Goal: Information Seeking & Learning: Learn about a topic

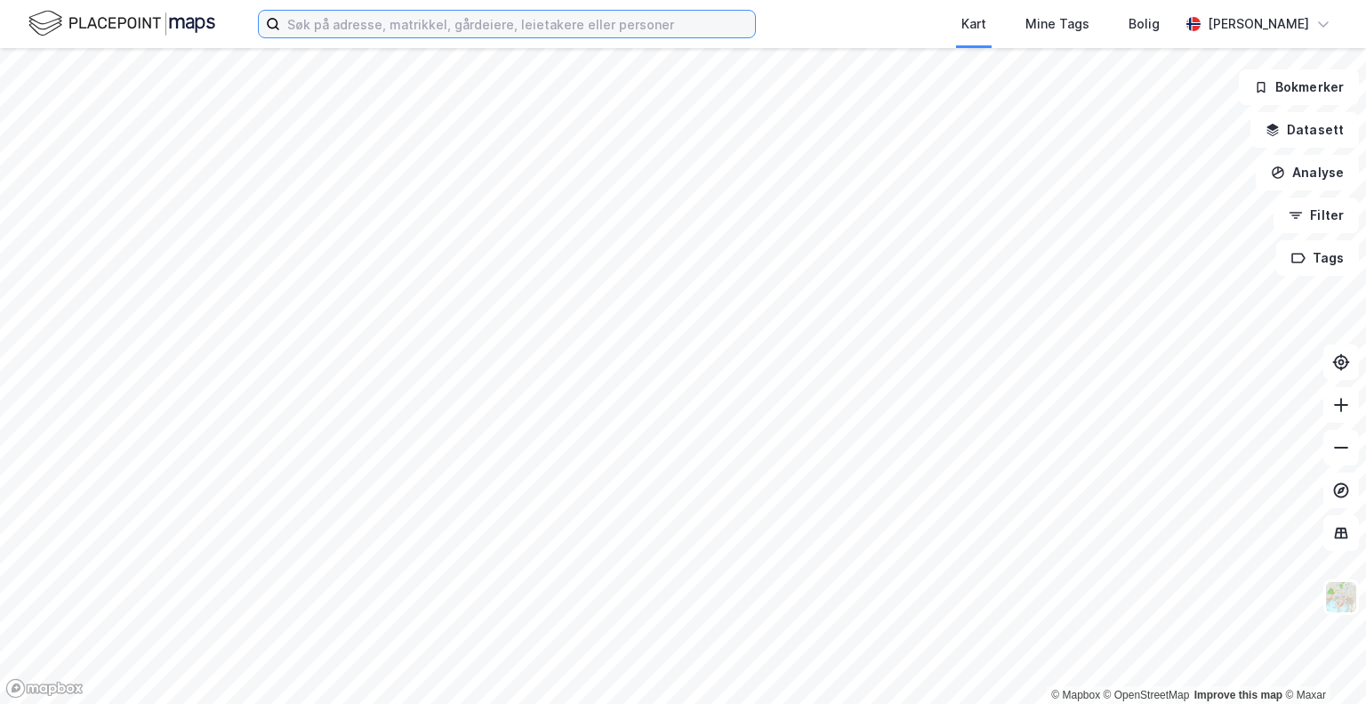
click at [363, 26] on input at bounding box center [517, 24] width 475 height 27
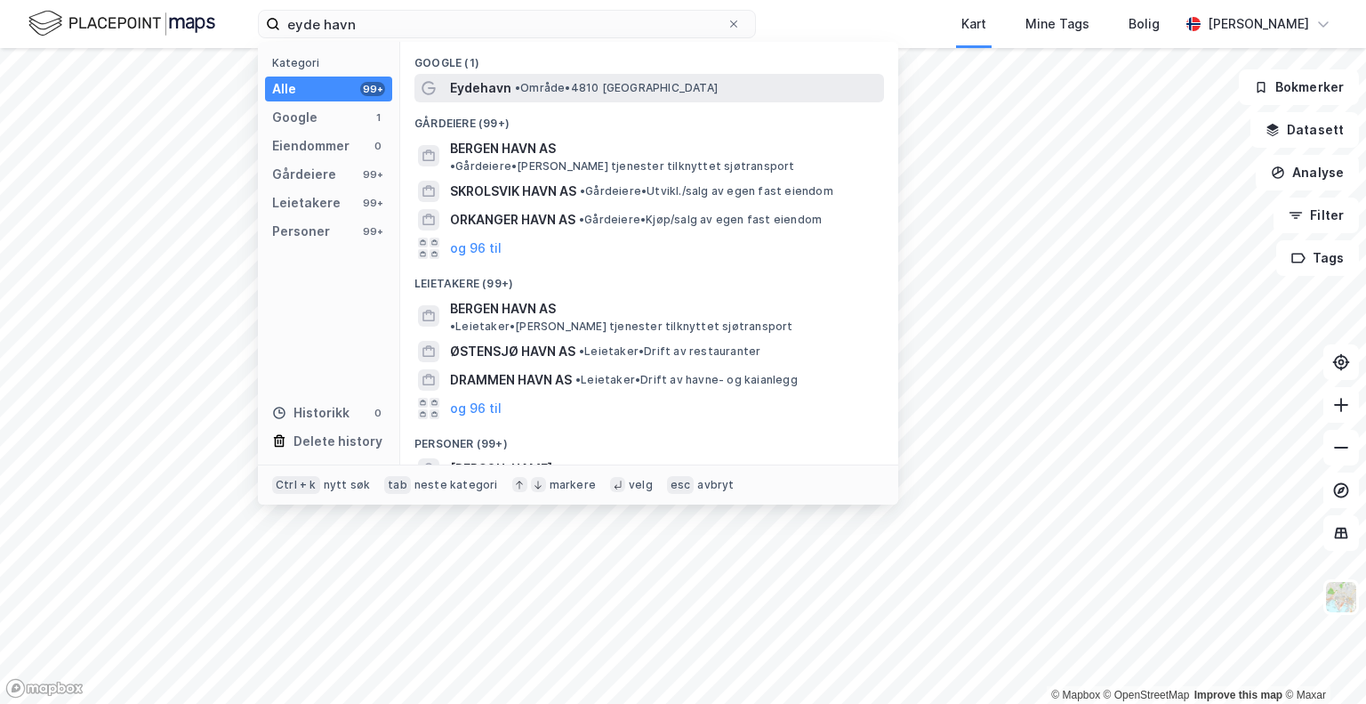
click at [463, 92] on span "Eydehavn" at bounding box center [480, 87] width 61 height 21
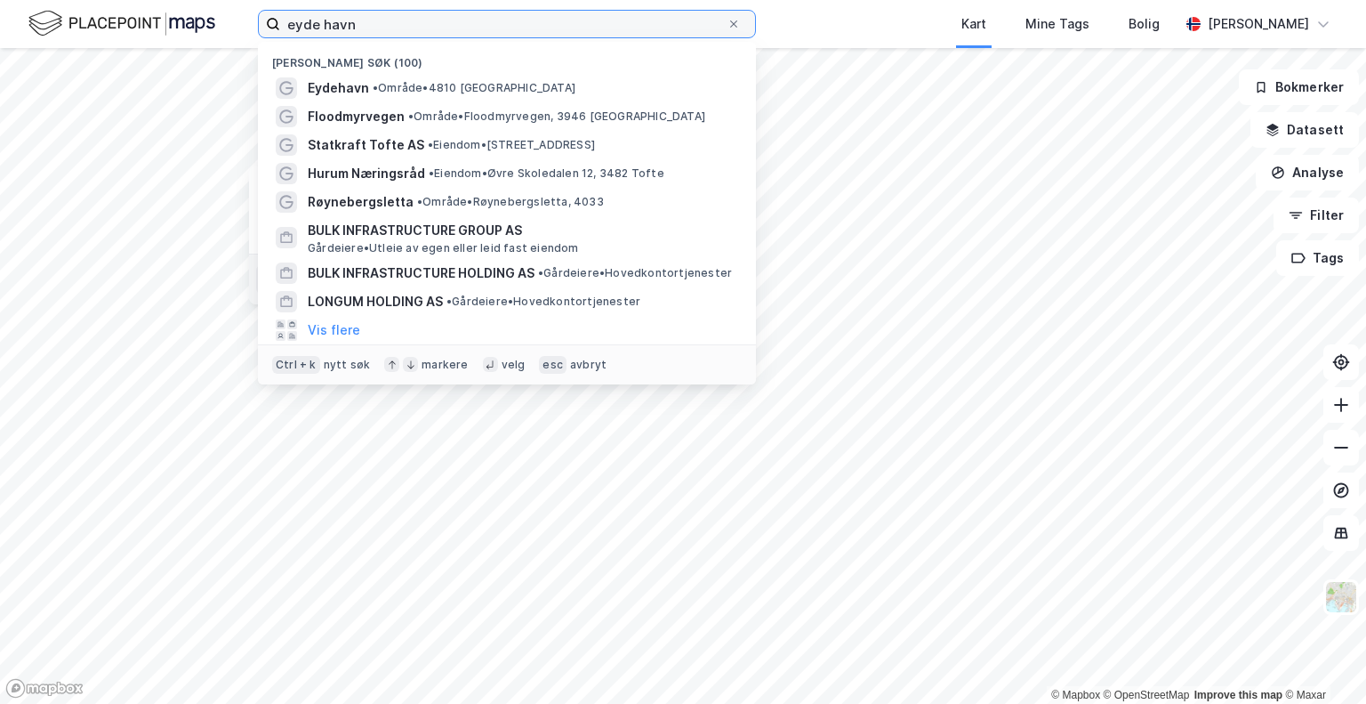
drag, startPoint x: 375, startPoint y: 20, endPoint x: 0, endPoint y: -95, distance: 392.0
click at [0, 0] on html "eyde havn Nylige søk (100) [GEOGRAPHIC_DATA] • Område • 4810 [GEOGRAPHIC_DATA] …" at bounding box center [683, 352] width 1366 height 704
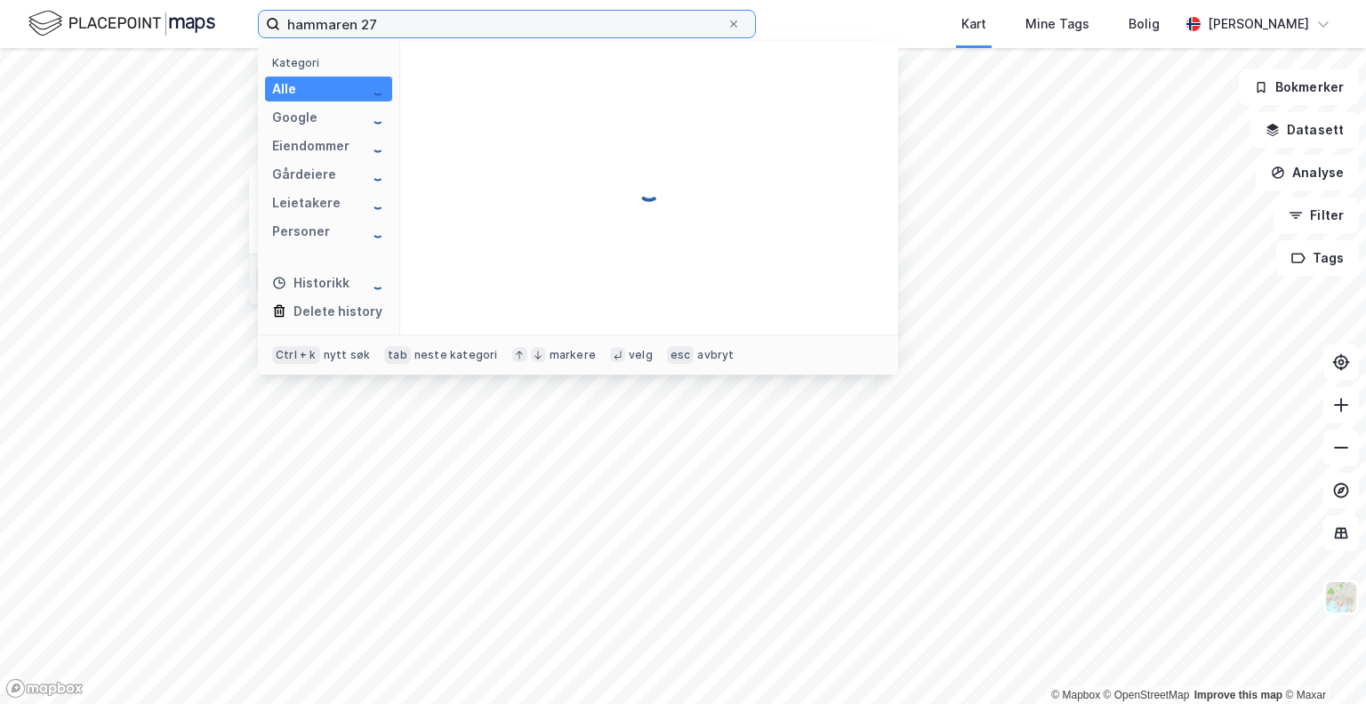
type input "hammaren 27"
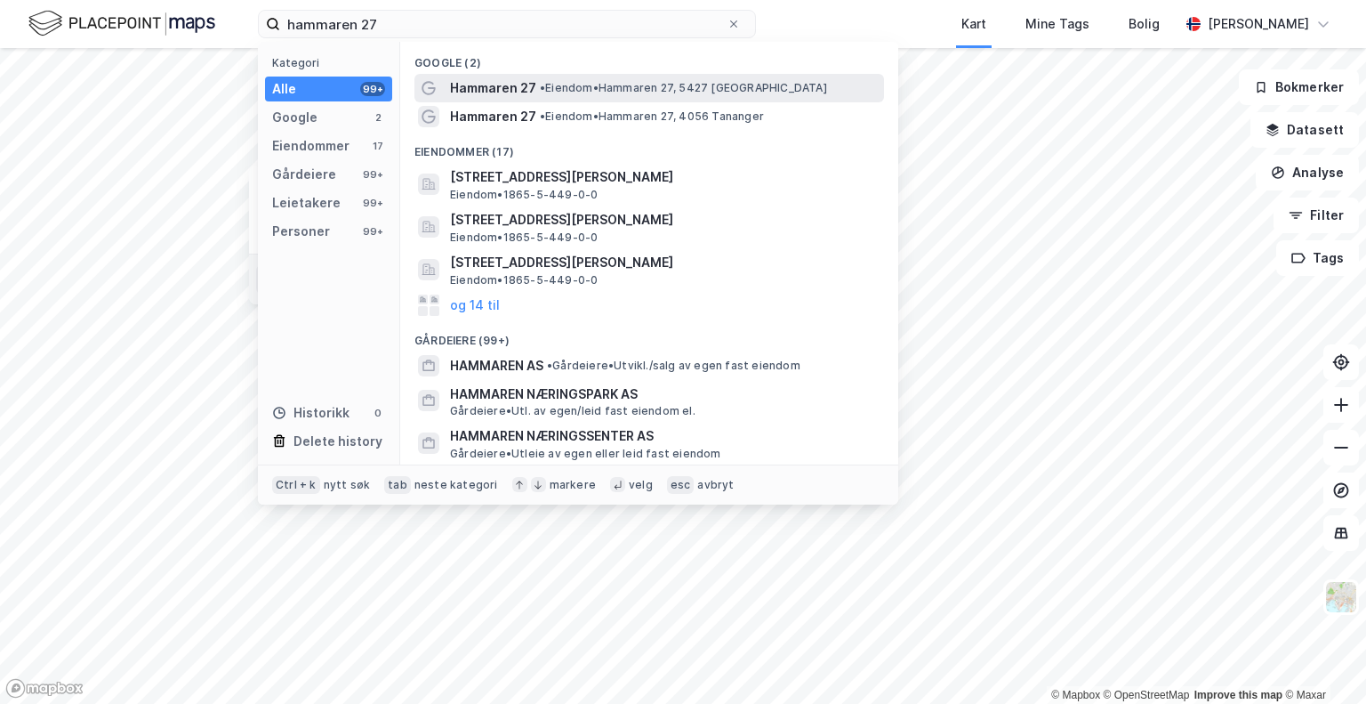
click at [498, 92] on span "Hammaren 27" at bounding box center [493, 87] width 86 height 21
